Goal: Transaction & Acquisition: Purchase product/service

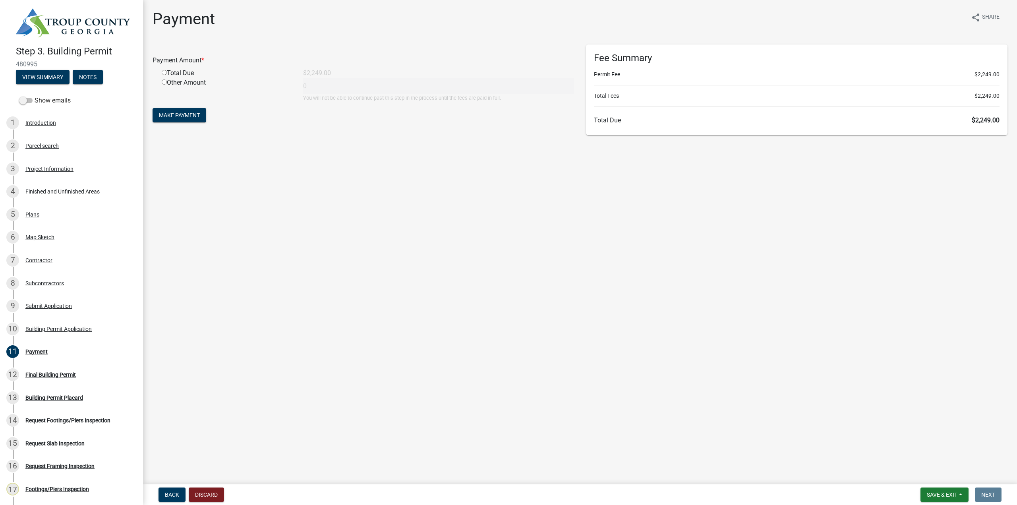
click at [164, 73] on input "radio" at bounding box center [164, 72] width 5 height 5
radio input "true"
type input "2249"
click at [188, 115] on span "Make Payment" at bounding box center [179, 115] width 41 height 6
click at [187, 75] on div "Total Due" at bounding box center [226, 73] width 141 height 10
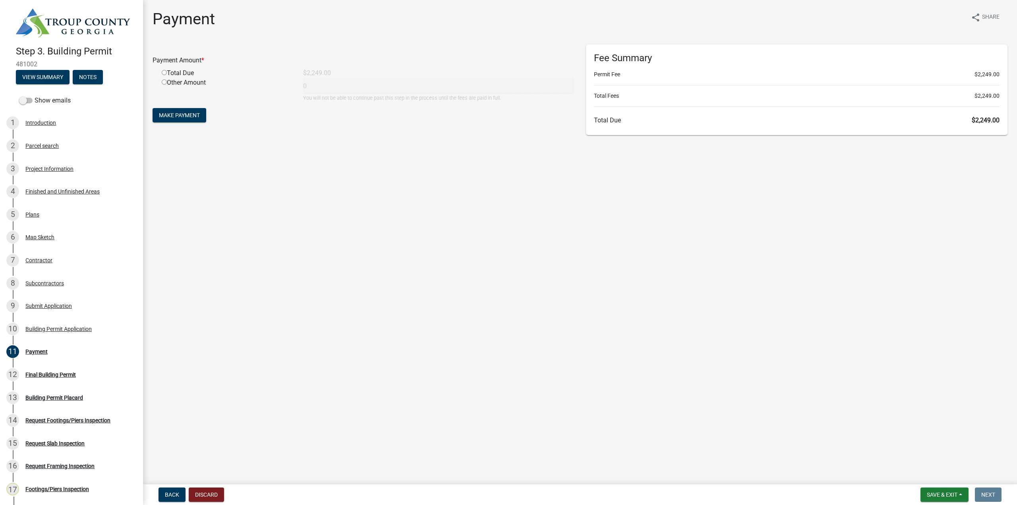
click at [164, 74] on input "radio" at bounding box center [164, 72] width 5 height 5
radio input "true"
type input "2249"
click at [193, 119] on button "Make Payment" at bounding box center [180, 115] width 54 height 14
click at [165, 73] on input "radio" at bounding box center [164, 72] width 5 height 5
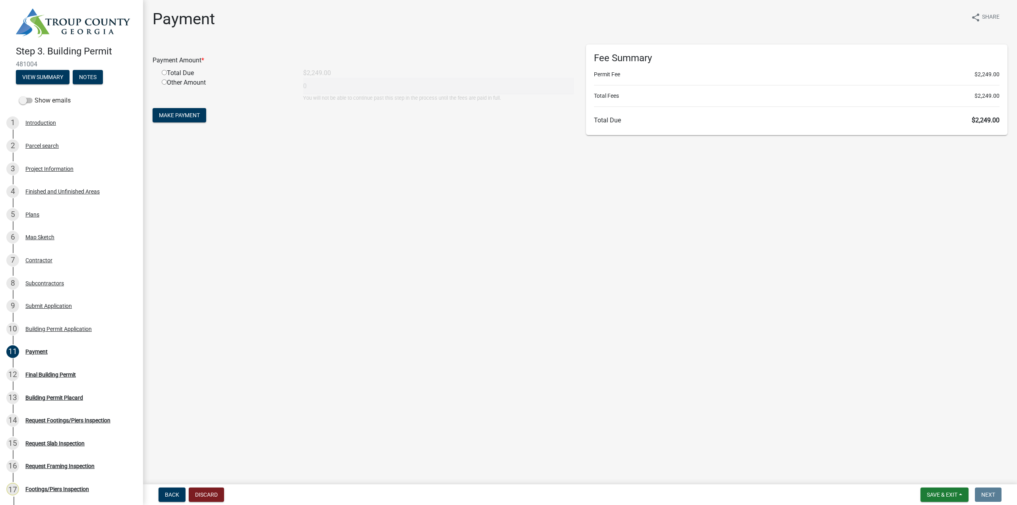
radio input "true"
type input "2249"
click at [182, 115] on span "Make Payment" at bounding box center [179, 115] width 41 height 6
